Goal: Find contact information

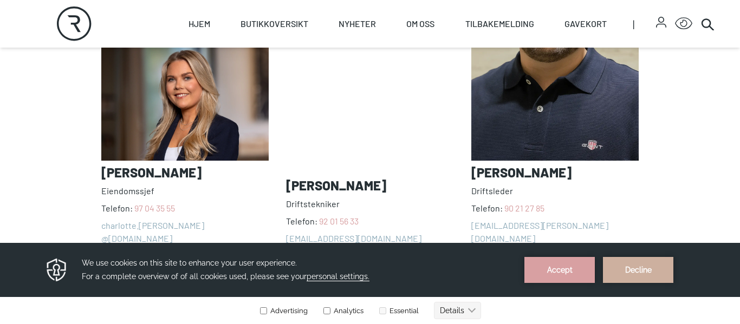
scroll to position [952, 0]
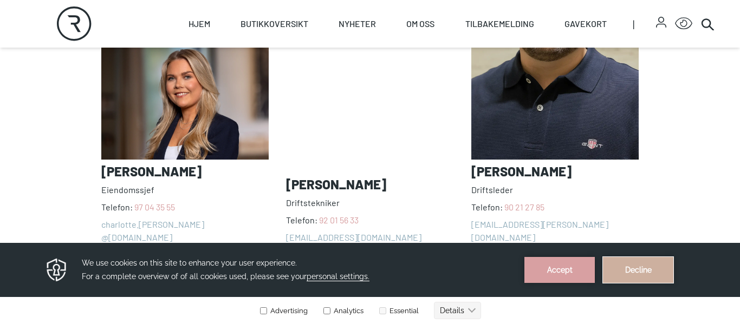
click at [630, 279] on button "Decline" at bounding box center [638, 270] width 70 height 26
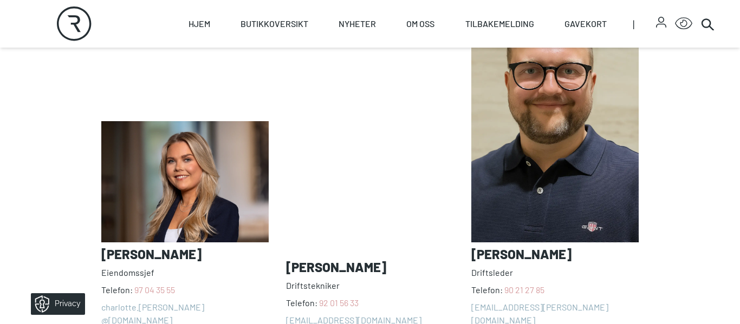
scroll to position [868, 0]
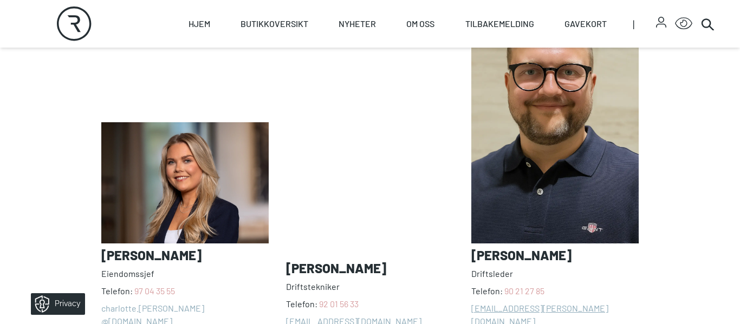
click at [484, 302] on link "[EMAIL_ADDRESS][PERSON_NAME][DOMAIN_NAME]" at bounding box center [554, 315] width 167 height 26
